Goal: Information Seeking & Learning: Check status

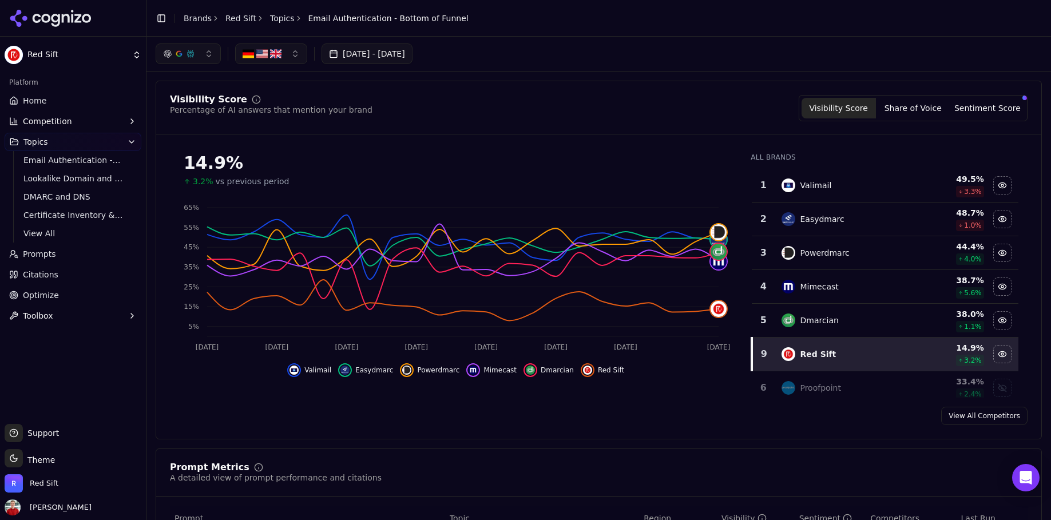
click at [274, 22] on link "Topics" at bounding box center [282, 18] width 25 height 11
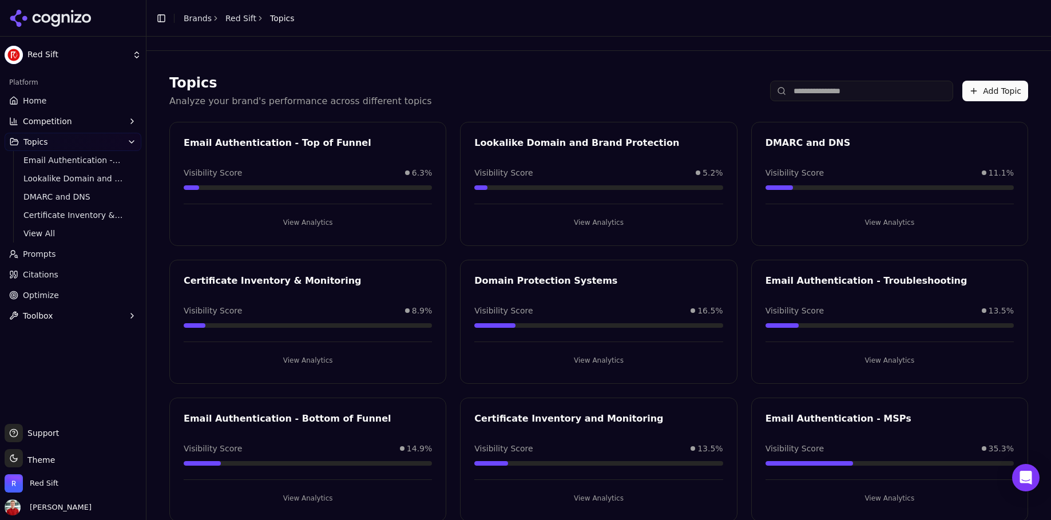
scroll to position [25, 0]
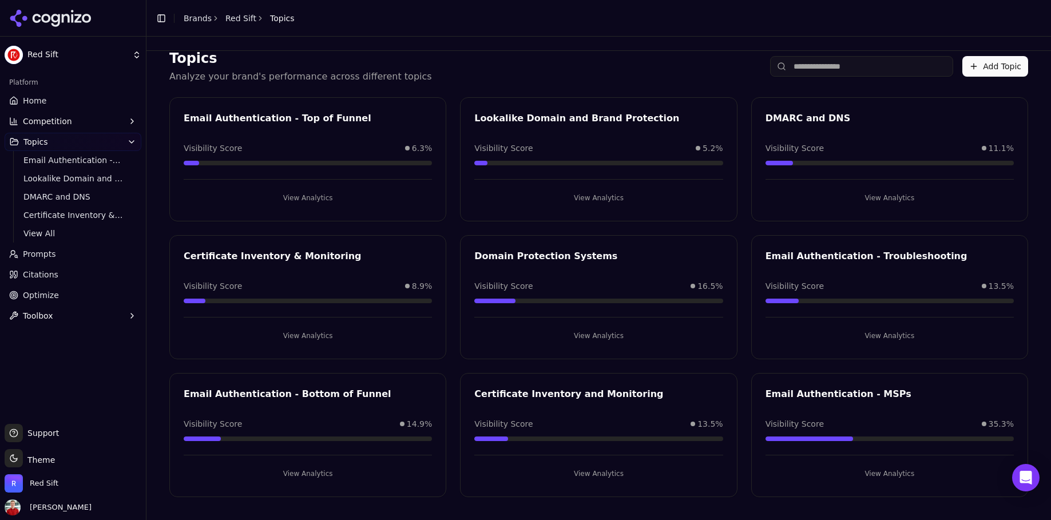
click at [882, 470] on button "View Analytics" at bounding box center [890, 474] width 248 height 18
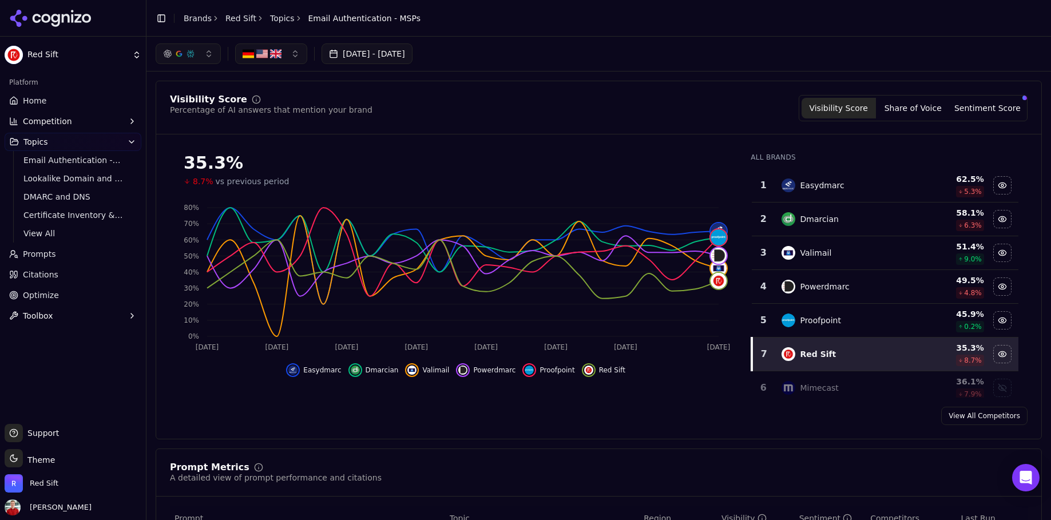
click at [403, 25] on div "Toggle Sidebar Brands Red Sift Topics Email Authentication - MSPs" at bounding box center [287, 18] width 283 height 16
click at [279, 19] on link "Topics" at bounding box center [282, 18] width 25 height 11
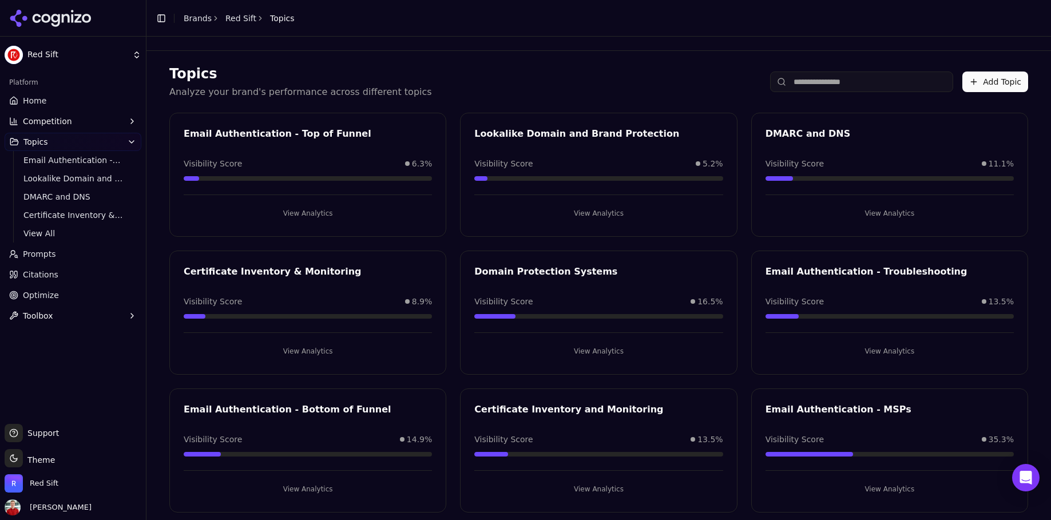
scroll to position [13, 0]
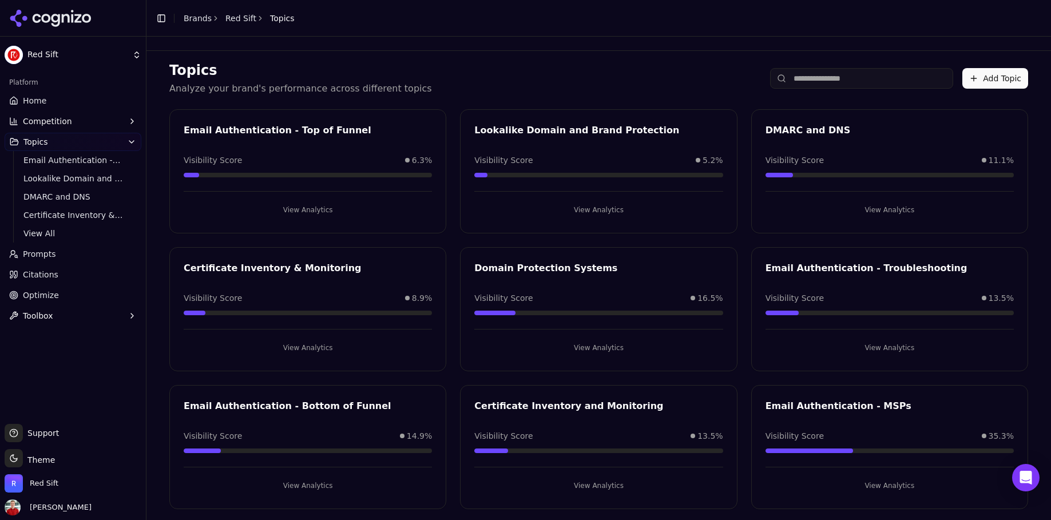
click at [594, 488] on button "View Analytics" at bounding box center [598, 486] width 248 height 18
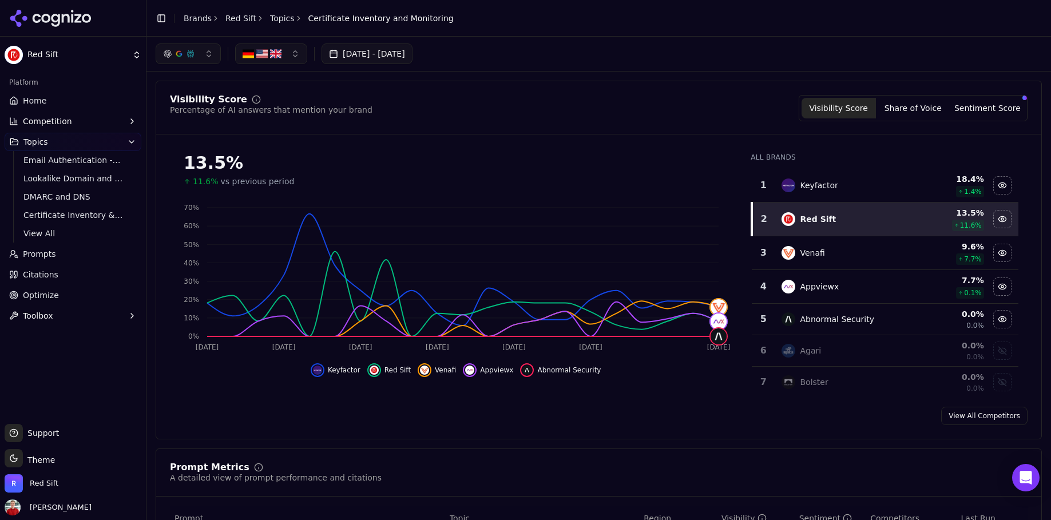
click at [977, 113] on button "Sentiment Score" at bounding box center [988, 108] width 74 height 21
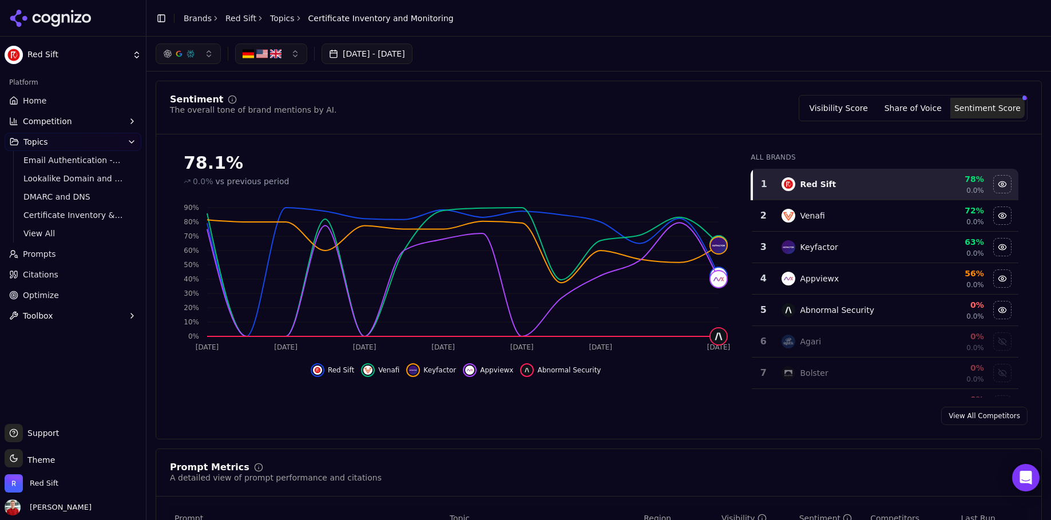
click at [829, 111] on button "Visibility Score" at bounding box center [839, 108] width 74 height 21
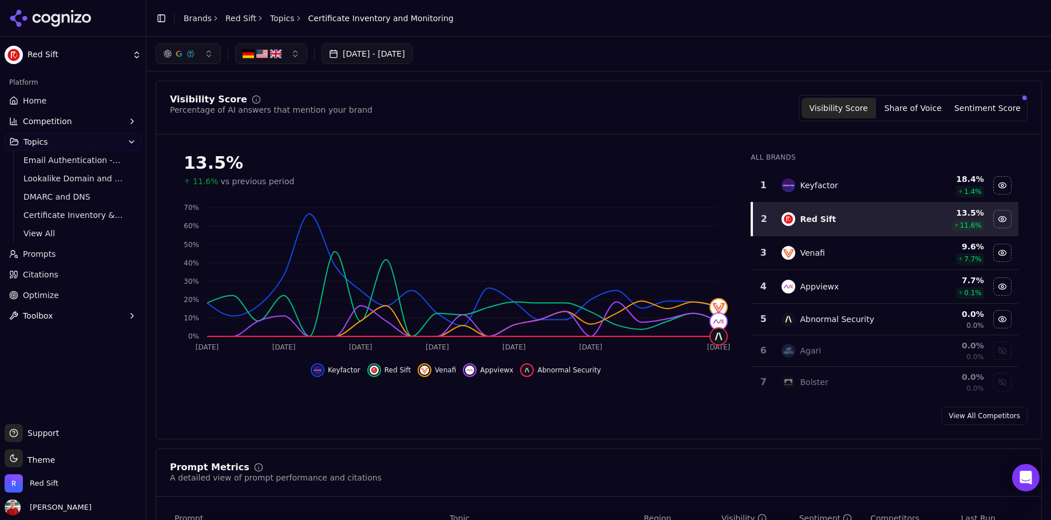
click at [276, 16] on link "Topics" at bounding box center [282, 18] width 25 height 11
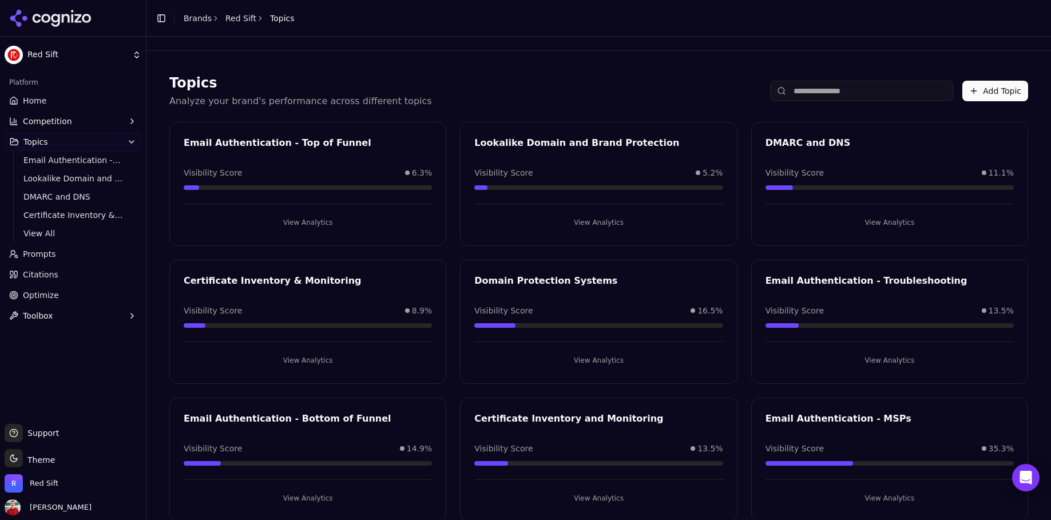
click at [306, 226] on button "View Analytics" at bounding box center [308, 222] width 248 height 18
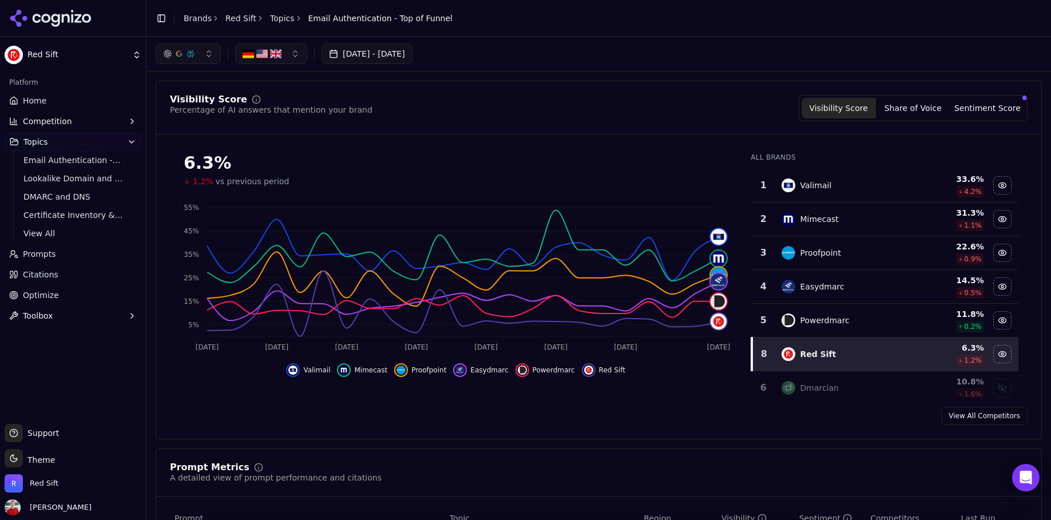
click at [279, 20] on link "Topics" at bounding box center [282, 18] width 25 height 11
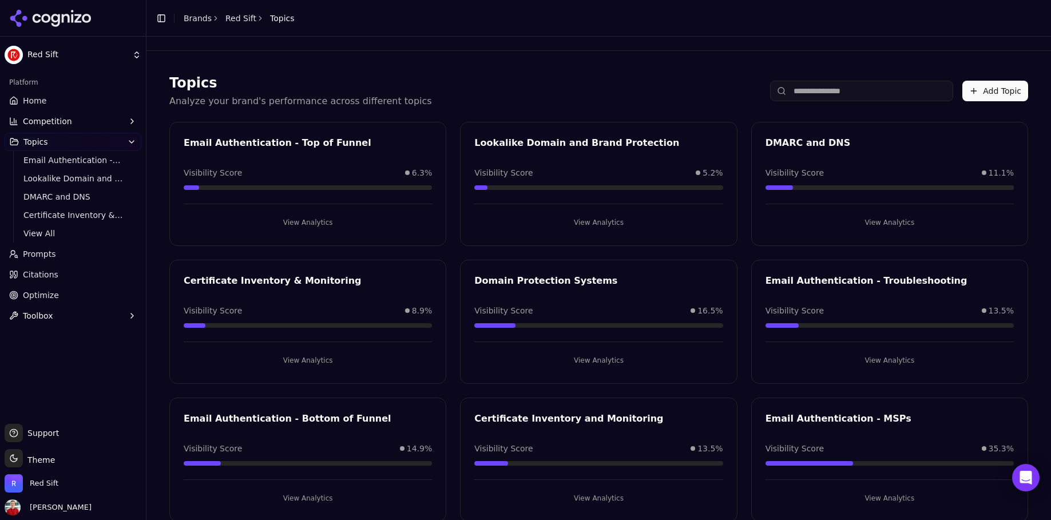
click at [592, 219] on button "View Analytics" at bounding box center [598, 222] width 248 height 18
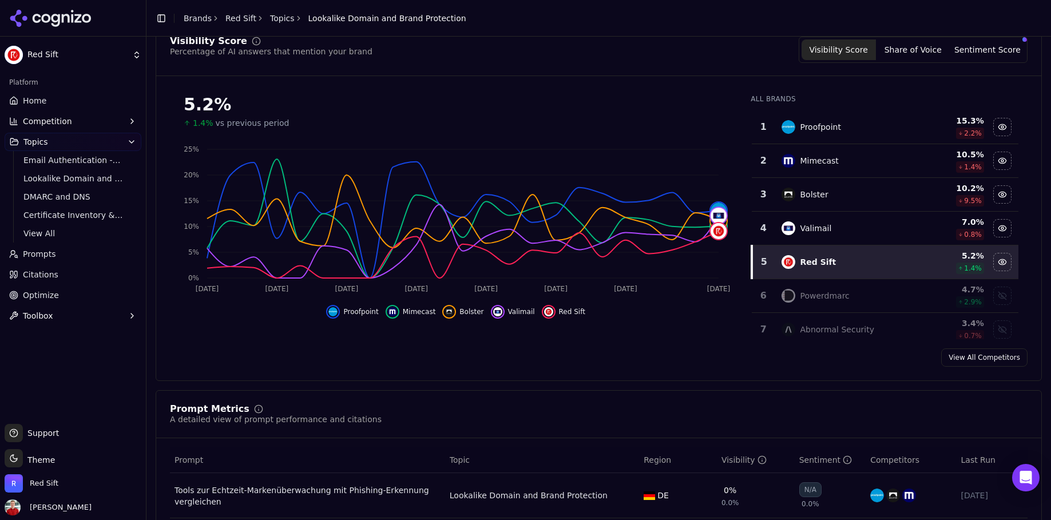
scroll to position [89, 0]
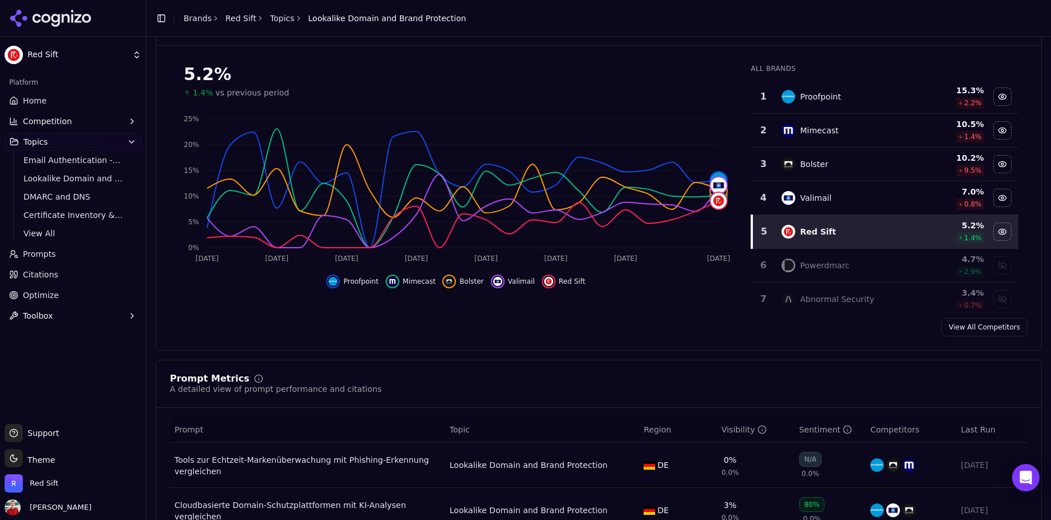
click at [278, 25] on div "Toggle Sidebar Brands Red Sift Topics Lookalike Domain and Brand Protection" at bounding box center [310, 18] width 329 height 16
click at [276, 17] on link "Topics" at bounding box center [282, 18] width 25 height 11
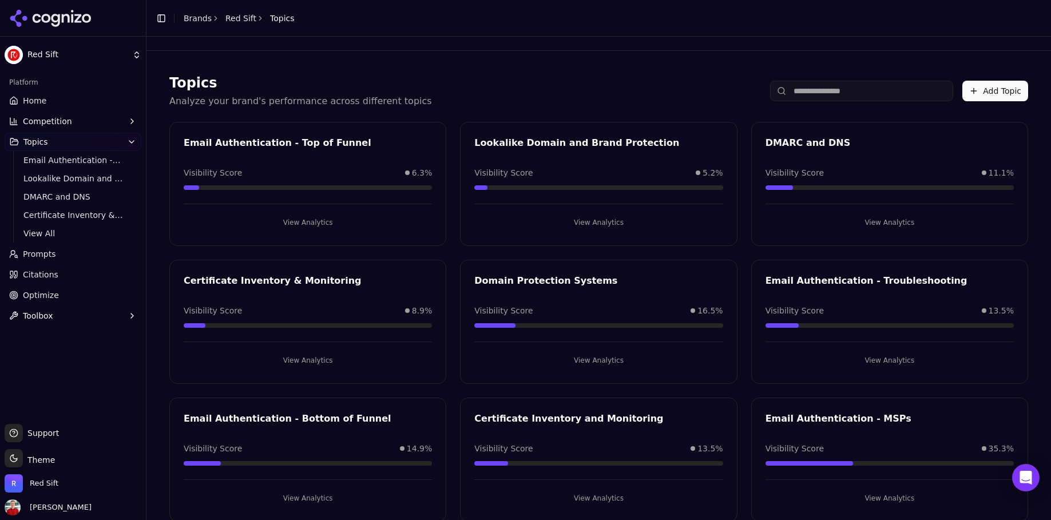
click at [590, 361] on button "View Analytics" at bounding box center [598, 360] width 248 height 18
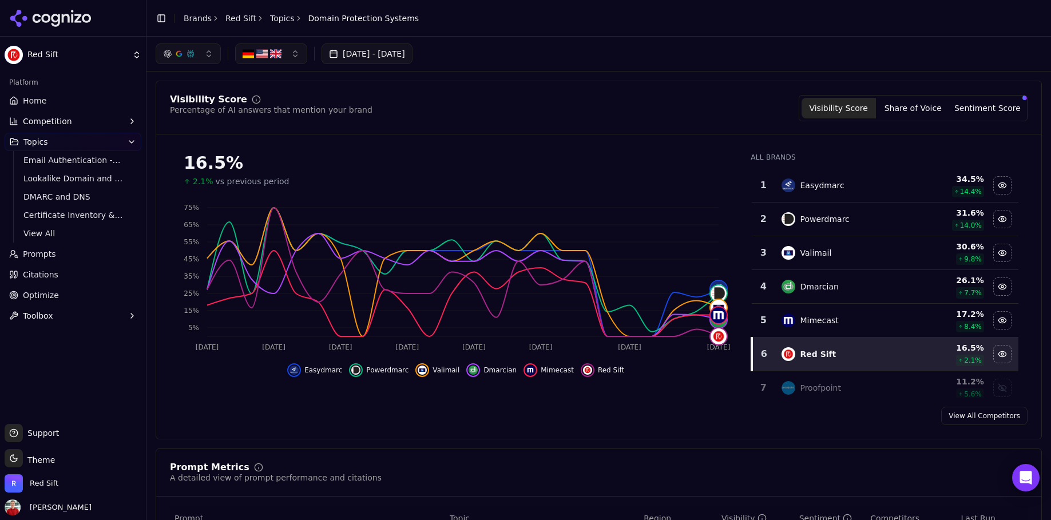
click at [290, 24] on div "Toggle Sidebar Brands Red Sift Topics Domain Protection Systems" at bounding box center [287, 18] width 282 height 16
click at [279, 20] on link "Topics" at bounding box center [282, 18] width 25 height 11
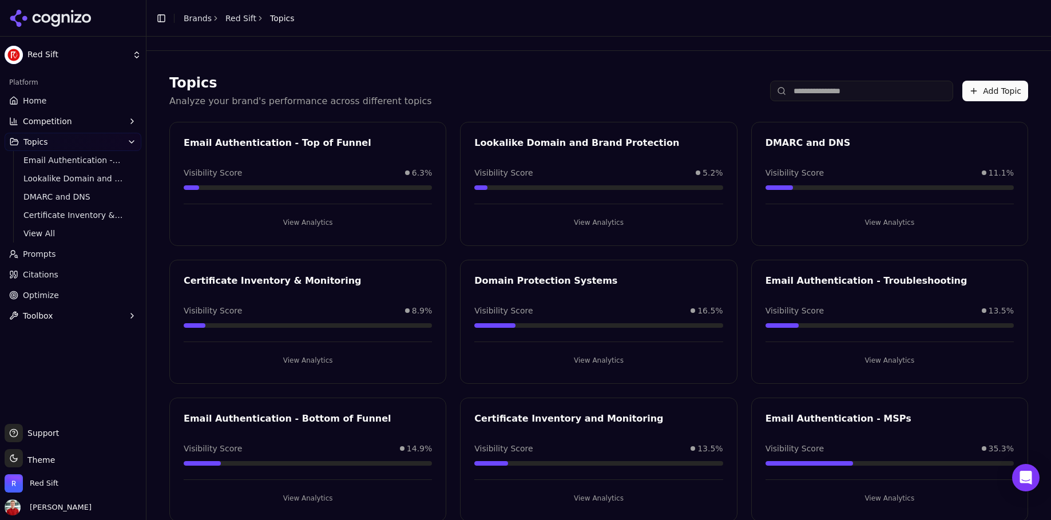
click at [868, 219] on button "View Analytics" at bounding box center [890, 222] width 248 height 18
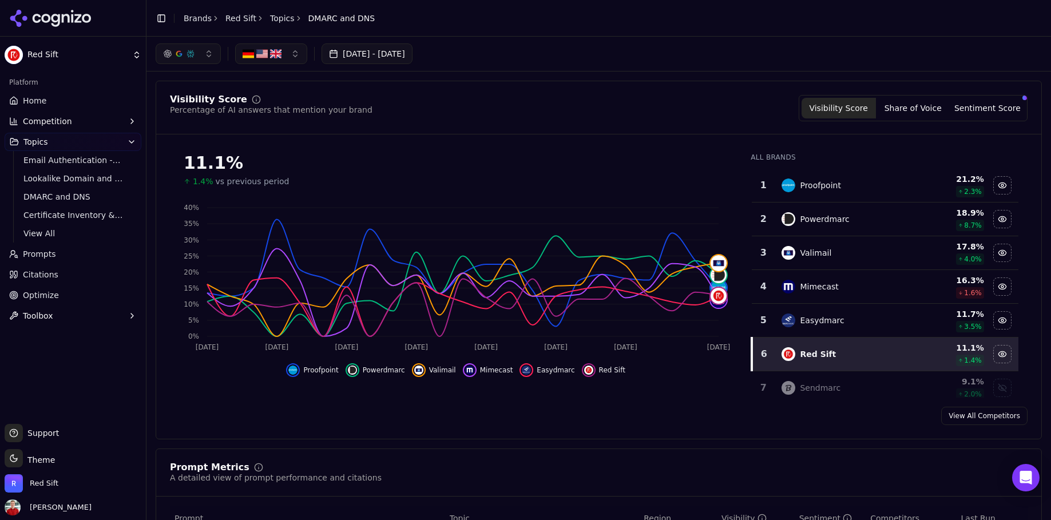
click at [282, 22] on link "Topics" at bounding box center [282, 18] width 25 height 11
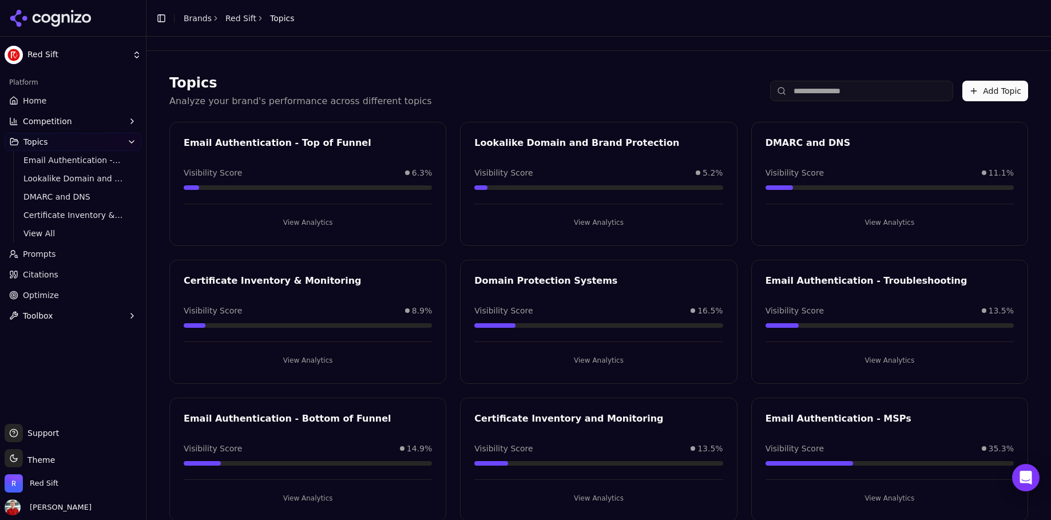
click at [842, 358] on button "View Analytics" at bounding box center [890, 360] width 248 height 18
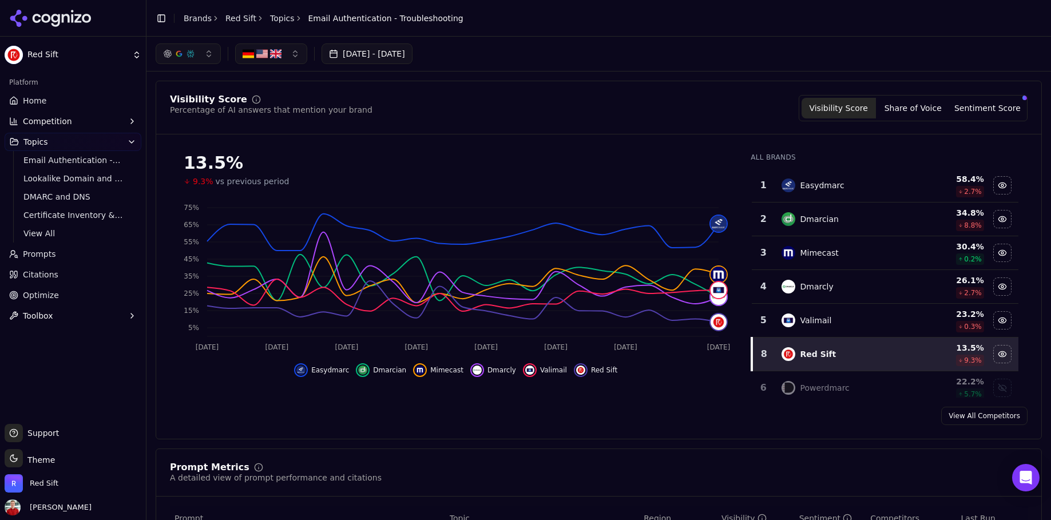
click at [277, 21] on link "Topics" at bounding box center [282, 18] width 25 height 11
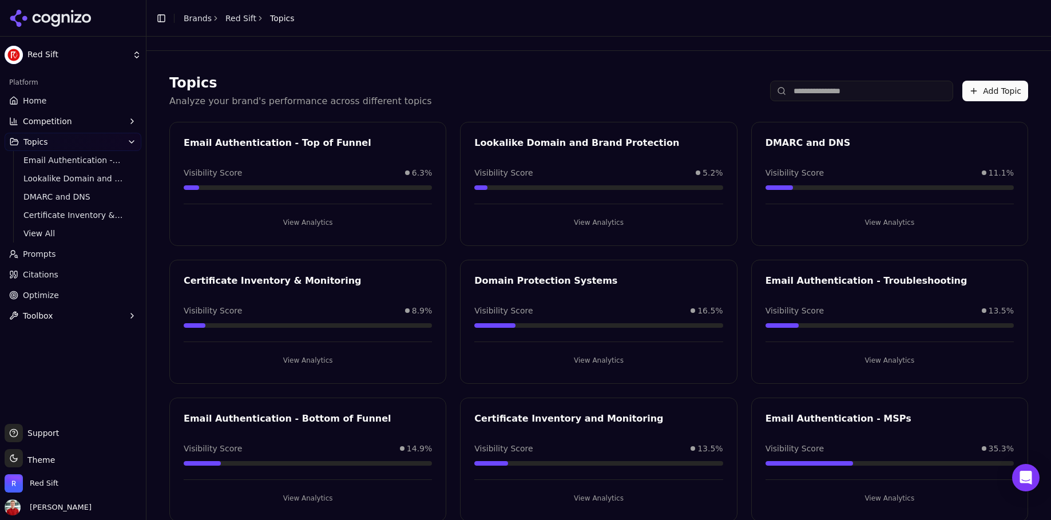
scroll to position [25, 0]
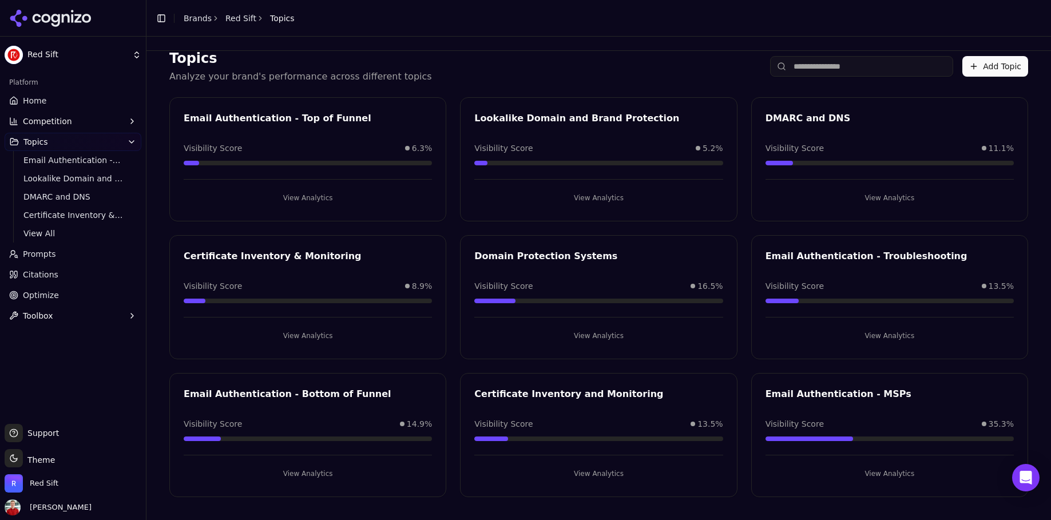
click at [830, 407] on div "Email Authentication - MSPs Visibility Score 35.3% View Analytics" at bounding box center [889, 435] width 277 height 124
click at [880, 472] on button "View Analytics" at bounding box center [890, 474] width 248 height 18
